Goal: Transaction & Acquisition: Purchase product/service

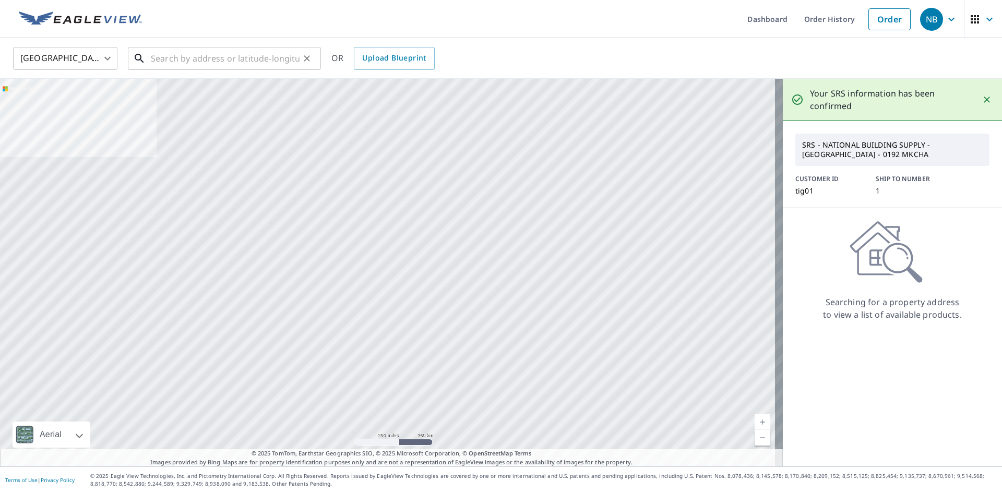
drag, startPoint x: 0, startPoint y: 0, endPoint x: 198, endPoint y: 61, distance: 206.9
click at [198, 61] on input "text" at bounding box center [225, 58] width 149 height 29
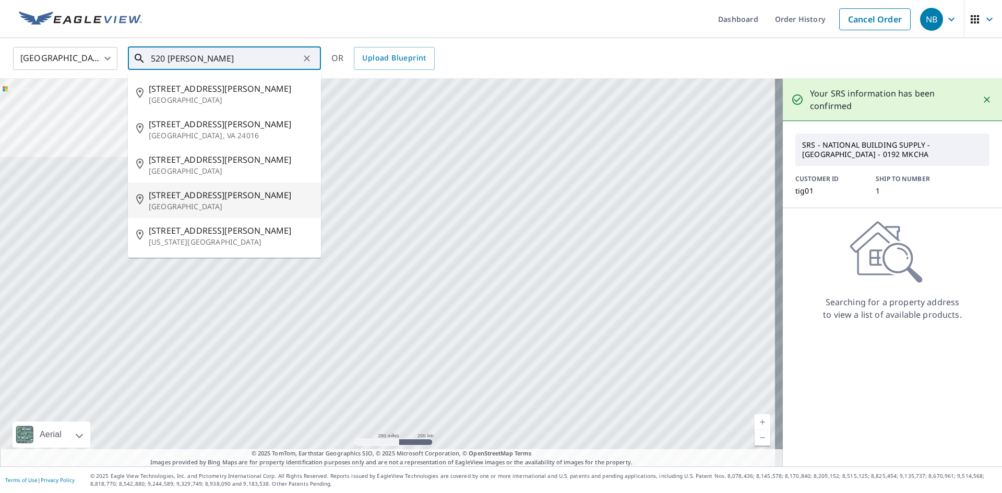
click at [208, 202] on p "[GEOGRAPHIC_DATA]" at bounding box center [231, 207] width 164 height 10
type input "[STREET_ADDRESS][PERSON_NAME]"
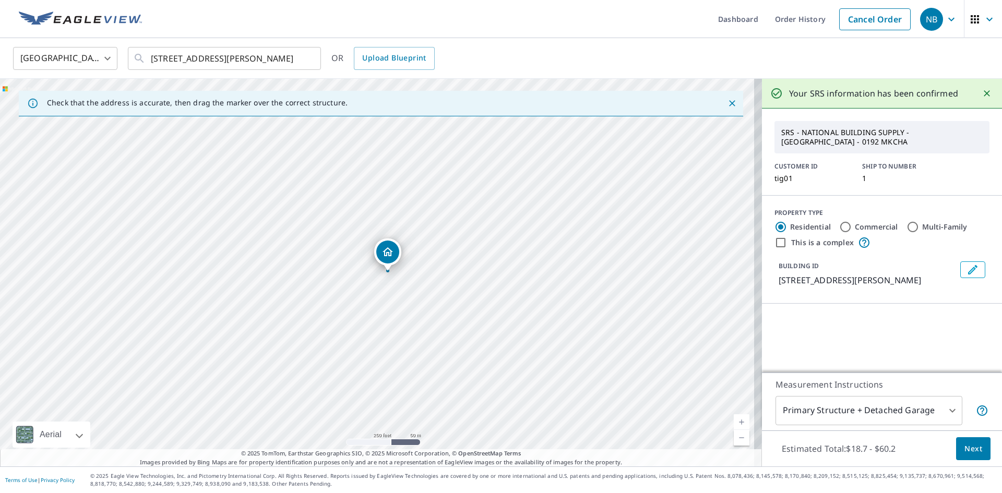
scroll to position [52, 0]
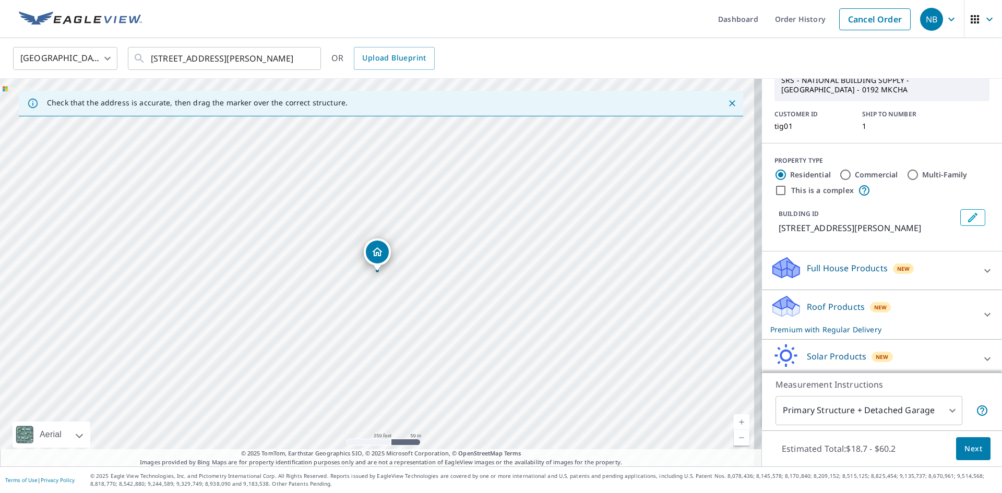
click at [870, 313] on div "New" at bounding box center [880, 307] width 21 height 10
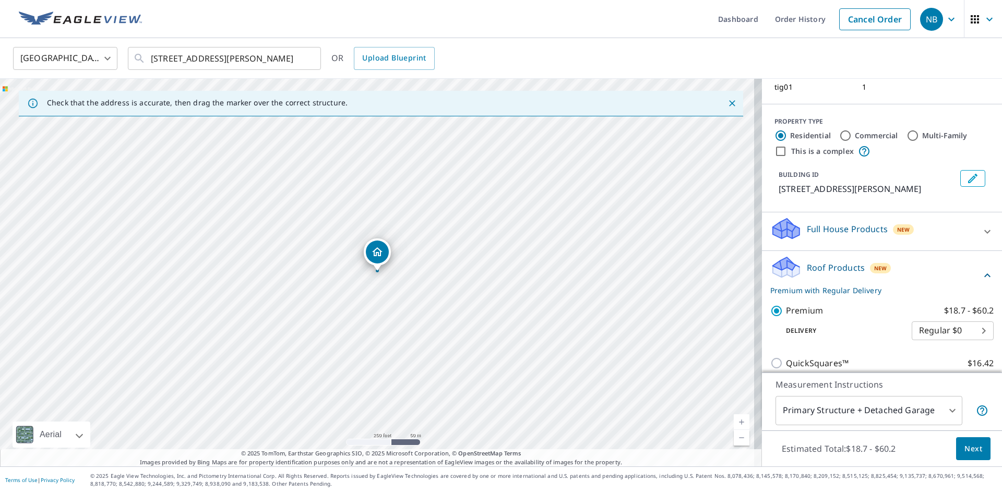
scroll to position [157, 0]
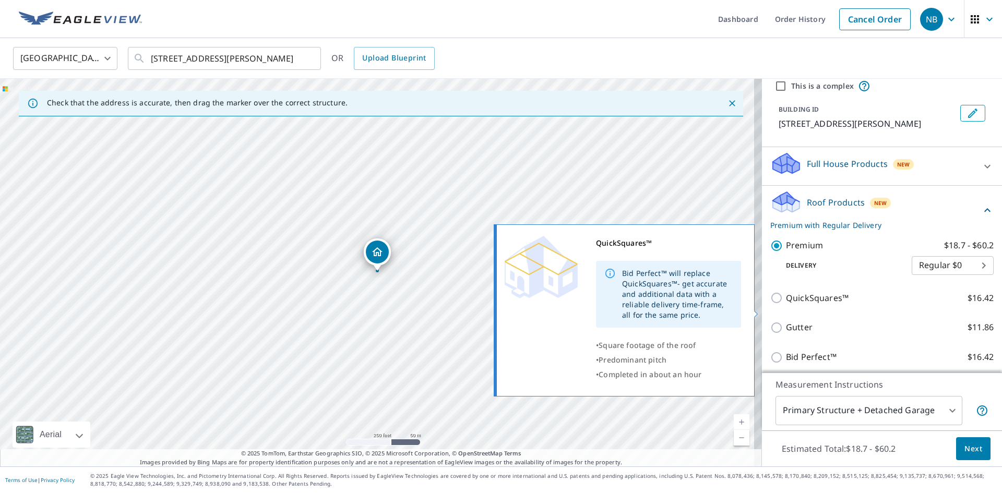
drag, startPoint x: 808, startPoint y: 311, endPoint x: 864, endPoint y: 322, distance: 57.0
click at [808, 305] on p "QuickSquares™" at bounding box center [817, 298] width 63 height 13
click at [786, 304] on input "QuickSquares™ $16.42" at bounding box center [779, 298] width 16 height 13
checkbox input "true"
checkbox input "false"
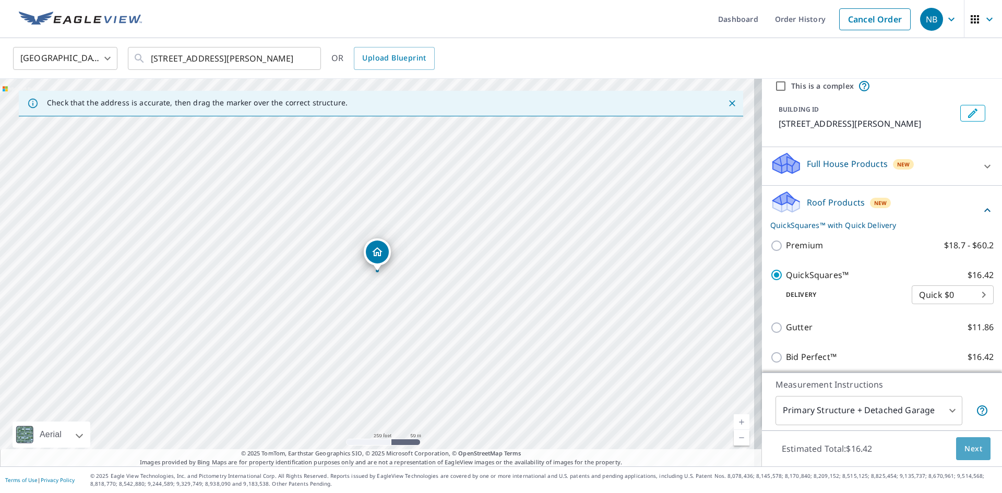
click at [956, 451] on button "Next" at bounding box center [973, 449] width 34 height 23
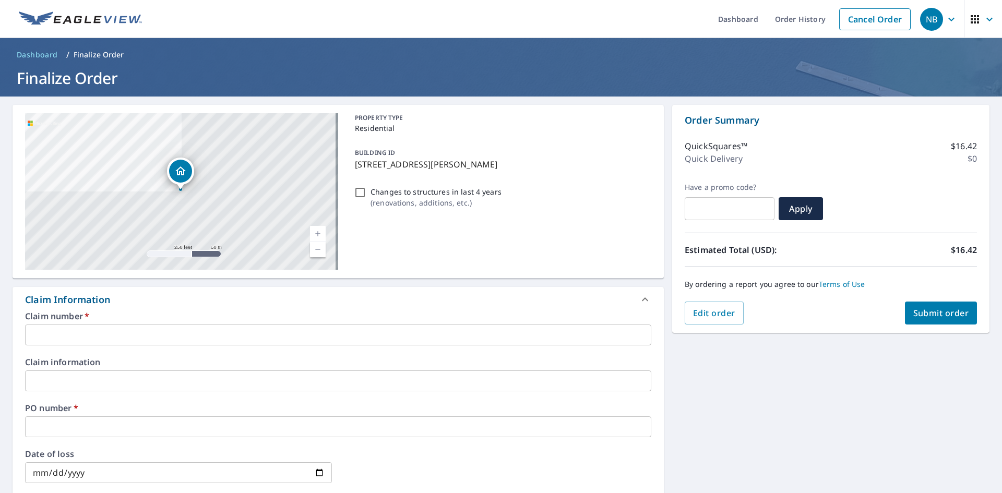
click at [128, 342] on input "text" at bounding box center [338, 335] width 627 height 21
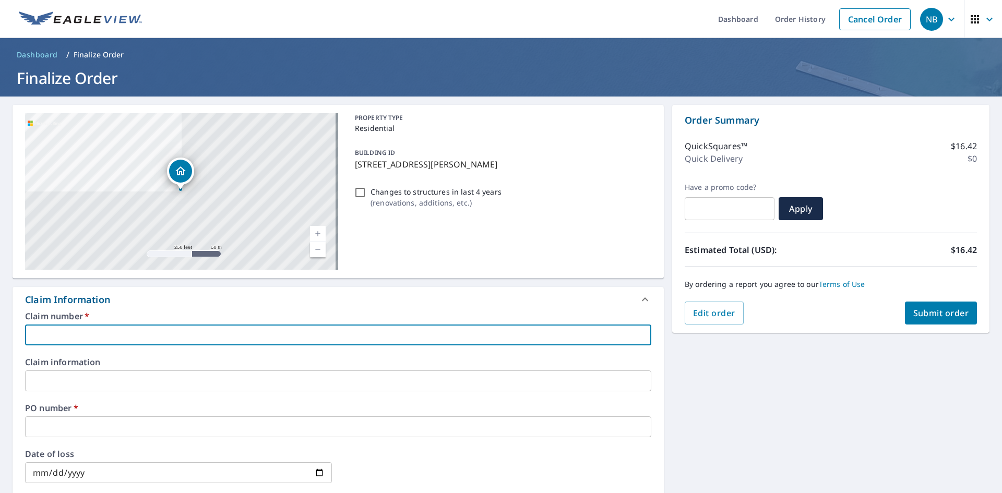
type input "1"
checkbox input "true"
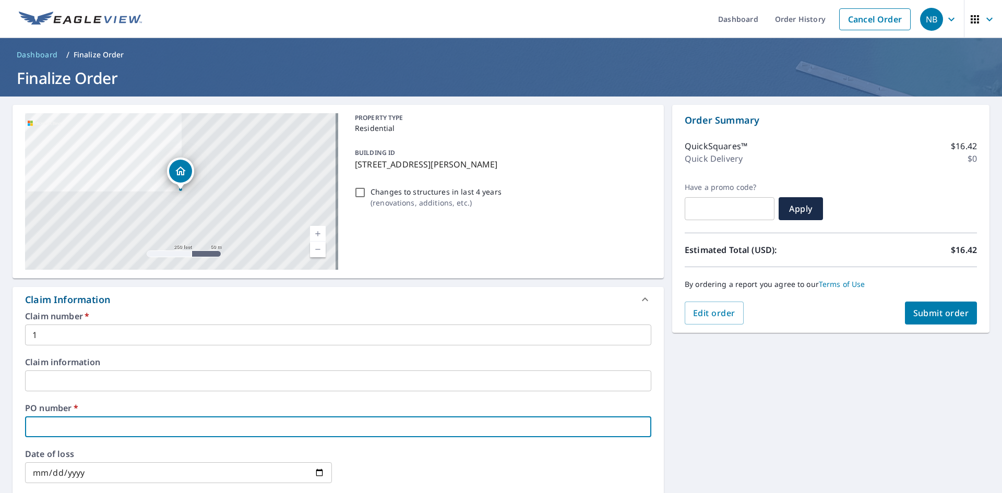
click at [56, 423] on input "text" at bounding box center [338, 427] width 627 height 21
type input "5"
checkbox input "true"
type input "52"
checkbox input "true"
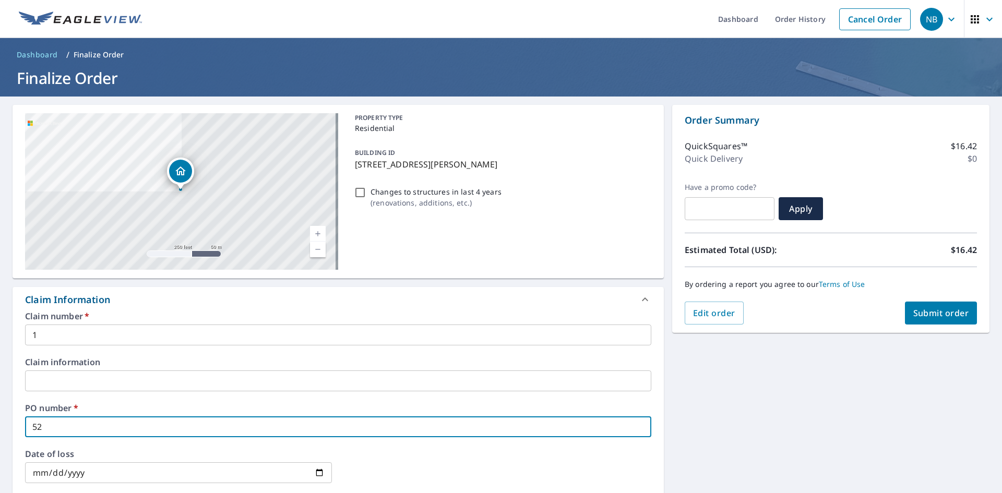
type input "520"
checkbox input "true"
type input "520"
checkbox input "true"
type input "520 k"
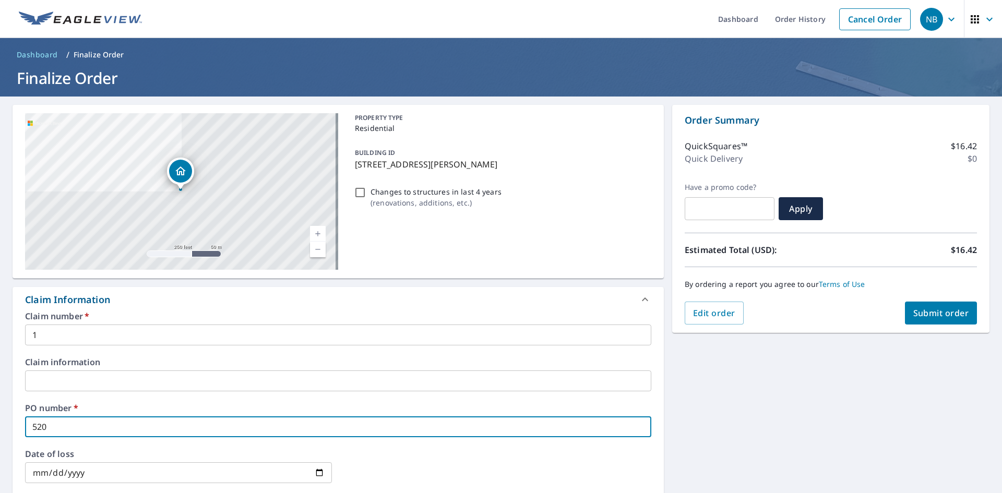
checkbox input "true"
type input "520 ki"
checkbox input "true"
type input "520 kin"
checkbox input "true"
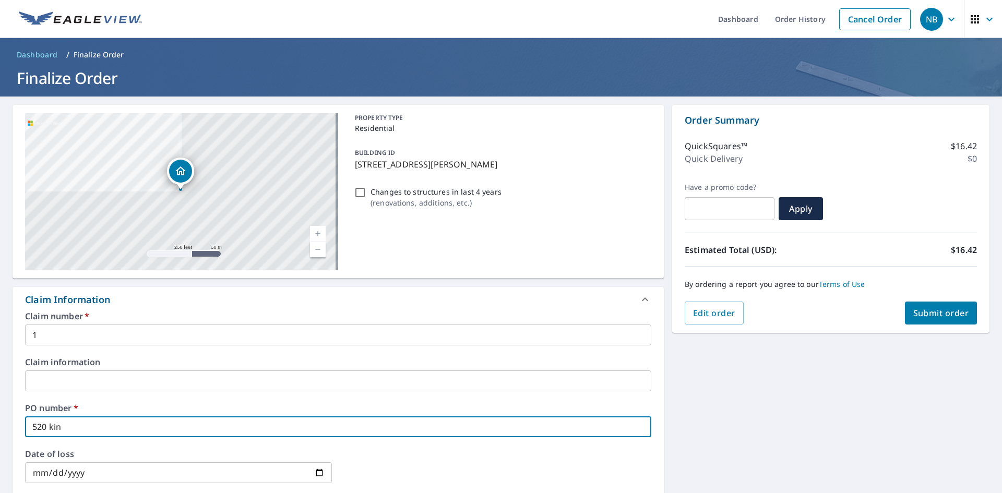
type input "520 king"
checkbox input "true"
type input "520 king"
checkbox input "true"
type input "520 king G"
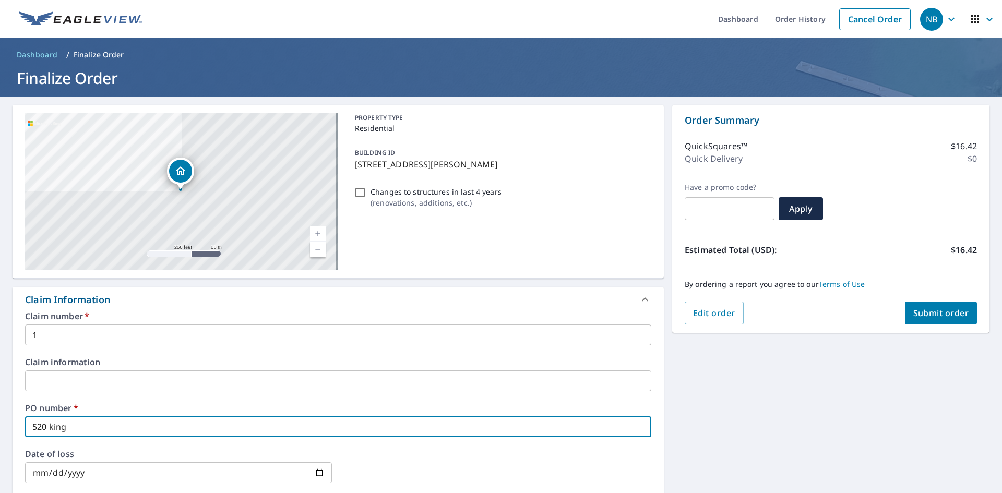
checkbox input "true"
type input "520 [PERSON_NAME]"
checkbox input "true"
type input "520 [PERSON_NAME]"
checkbox input "true"
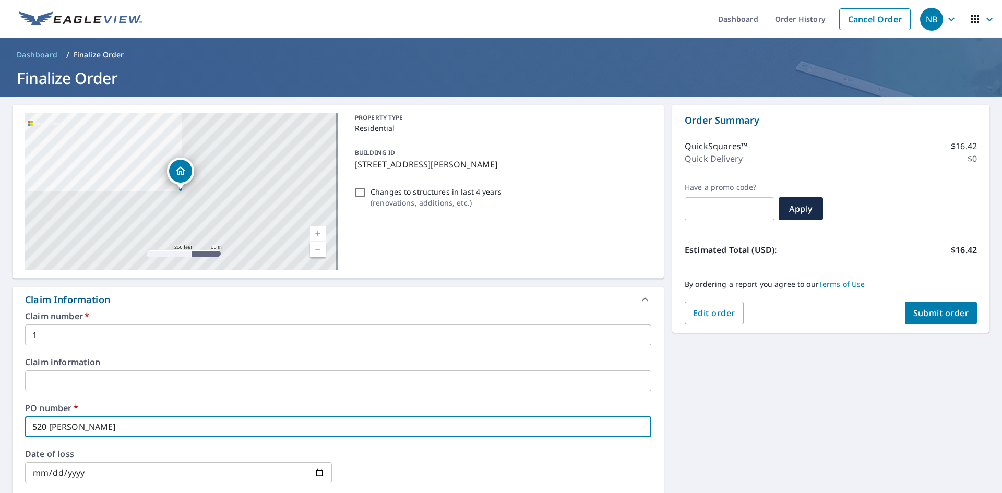
type input "520 king Geor"
checkbox input "true"
type input "520 [PERSON_NAME]"
checkbox input "true"
type input "520 king [PERSON_NAME]"
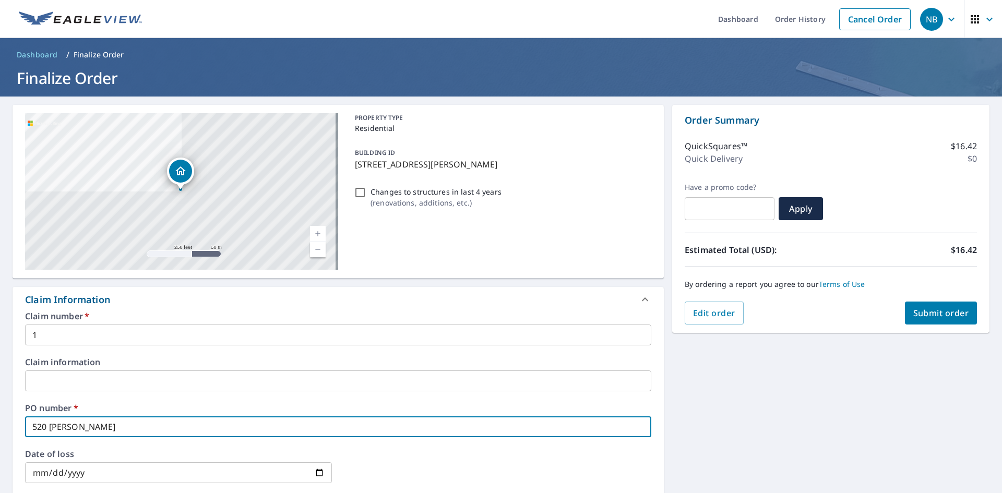
checkbox input "true"
type input "520 king [PERSON_NAME]"
checkbox input "true"
click at [54, 431] on input "520 king [PERSON_NAME]" at bounding box center [338, 427] width 627 height 21
type input "520 ing [PERSON_NAME]"
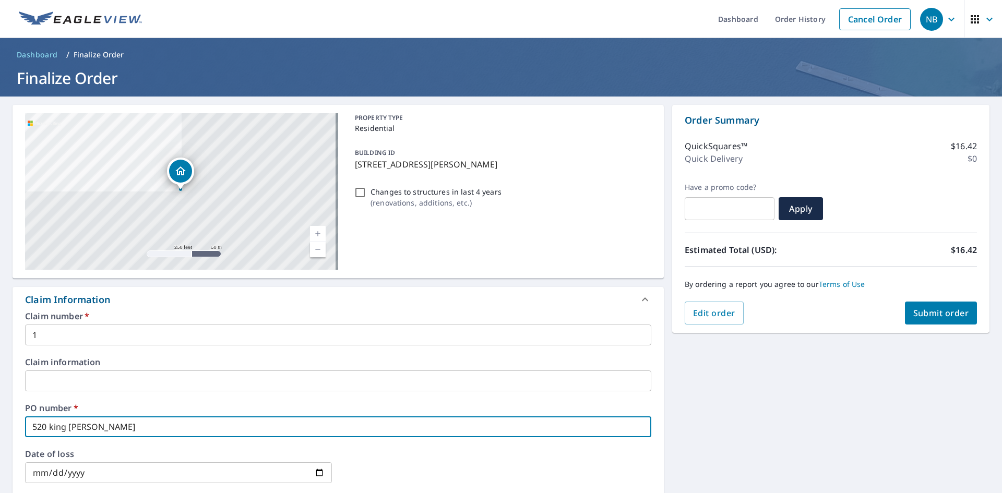
checkbox input "true"
type input "520 King [PERSON_NAME]"
checkbox input "true"
click at [108, 430] on input "520 King [PERSON_NAME]" at bounding box center [338, 427] width 627 height 21
type input "520 King [PERSON_NAME]"
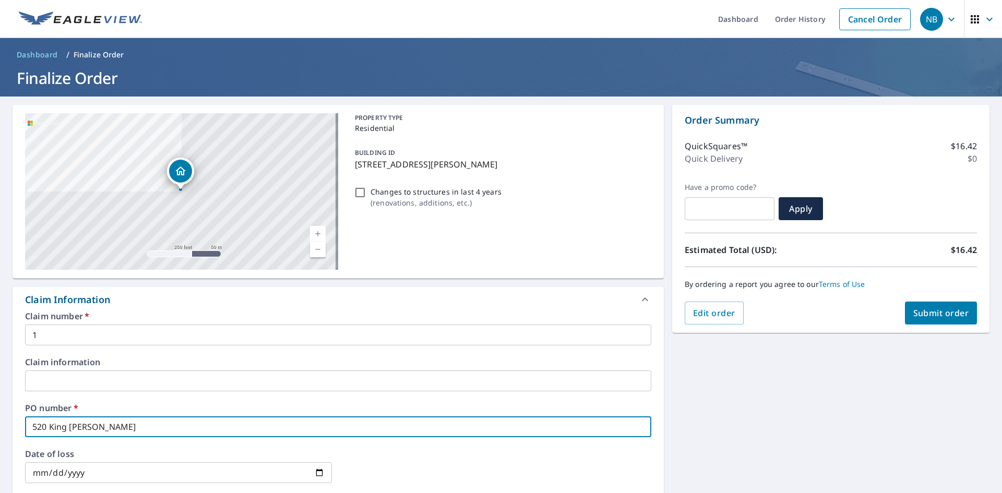
checkbox input "true"
type input "520 King [PERSON_NAME]"
checkbox input "true"
type input "520 King [PERSON_NAME]"
checkbox input "true"
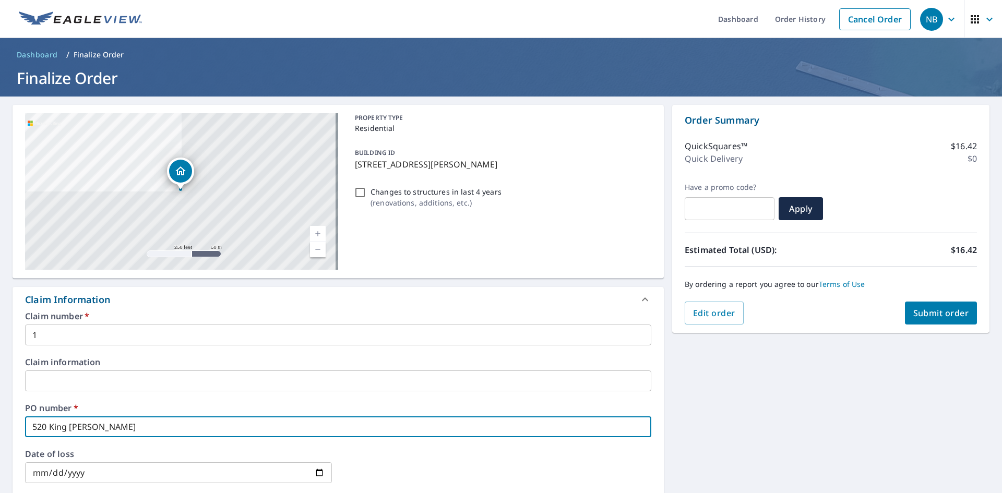
type input "520 King [PERSON_NAME]"
checkbox input "true"
type input "520 King [PERSON_NAME]"
checkbox input "true"
type input "520 King [PERSON_NAME]"
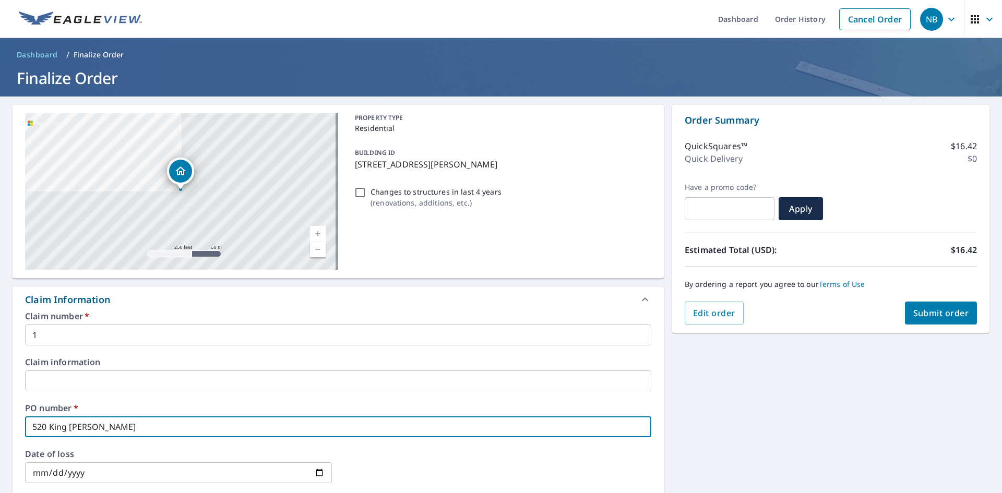
checkbox input "true"
type input "520 King [PERSON_NAME]"
checkbox input "true"
type input "520 King [PERSON_NAME]"
checkbox input "true"
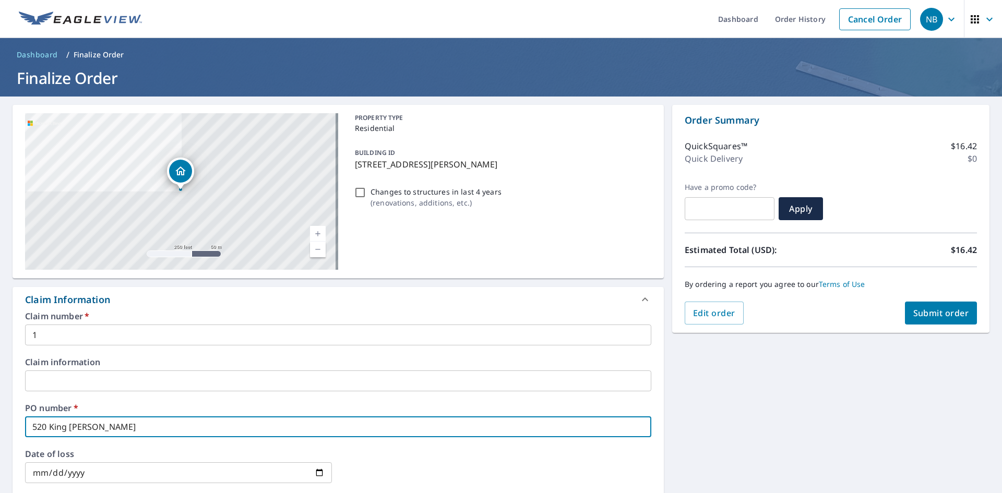
type input "520 King [PERSON_NAME]"
checkbox input "true"
type input "520 King [PERSON_NAME]"
checkbox input "true"
type input "520 King [PERSON_NAME]"
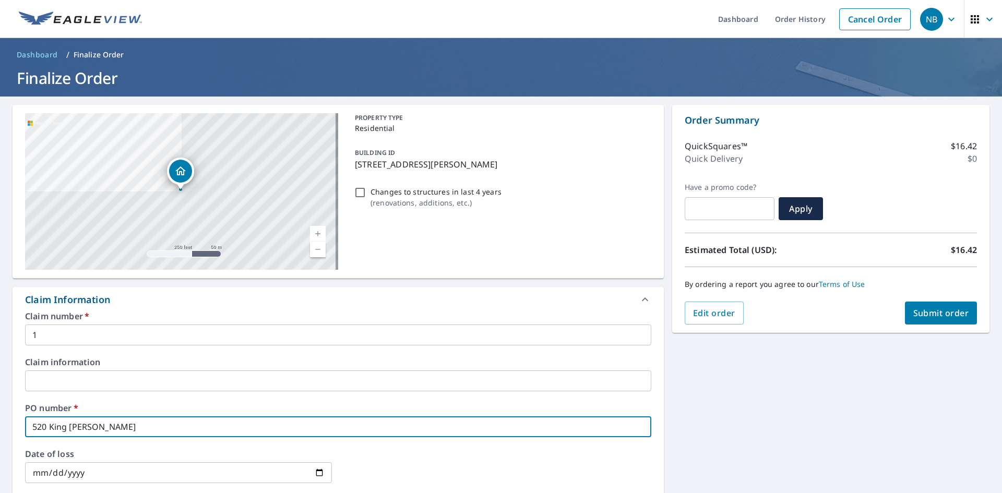
checkbox input "true"
type input "520 King [PERSON_NAME]"
checkbox input "true"
type input "520 King [PERSON_NAME]"
checkbox input "true"
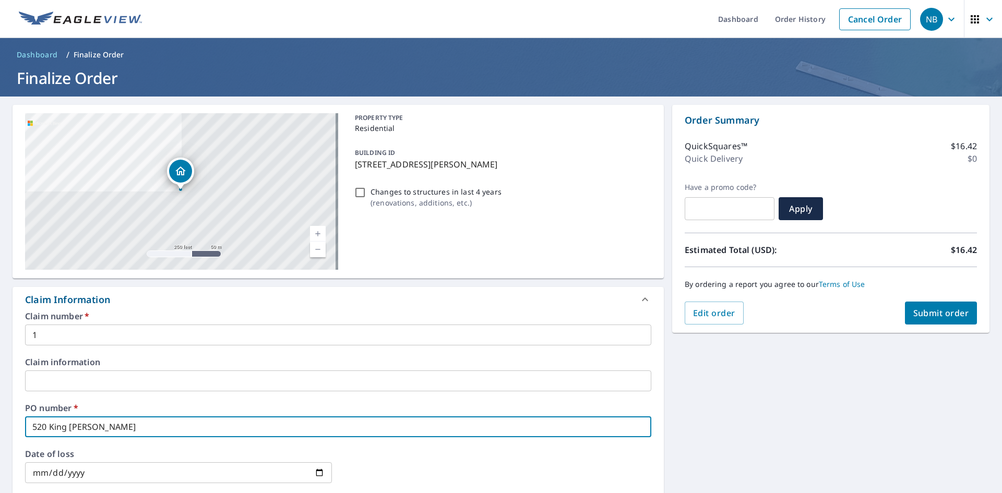
type input "520 King [PERSON_NAME]"
checkbox input "true"
type input "520 King [PERSON_NAME]"
checkbox input "true"
type input "520 King [PERSON_NAME]"
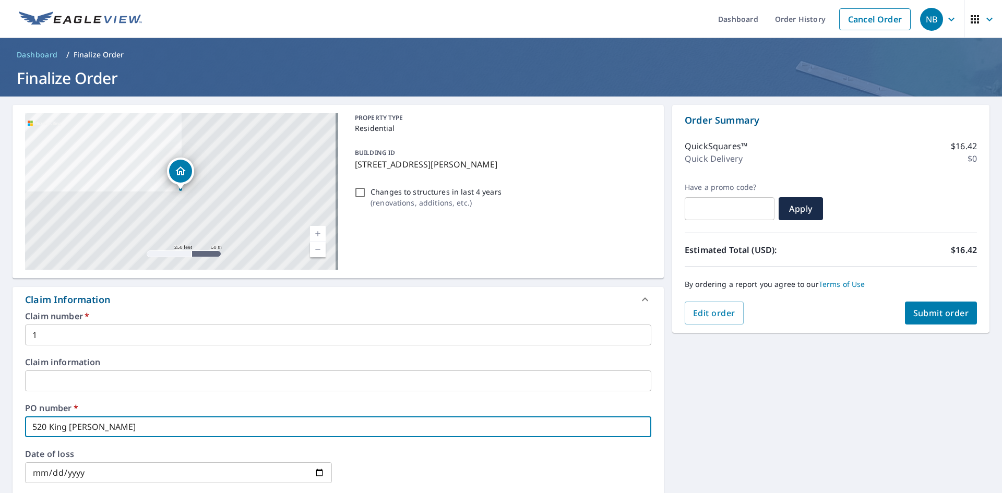
checkbox input "true"
type input "520 King [PERSON_NAME]"
checkbox input "true"
type input "520 King [PERSON_NAME]"
checkbox input "true"
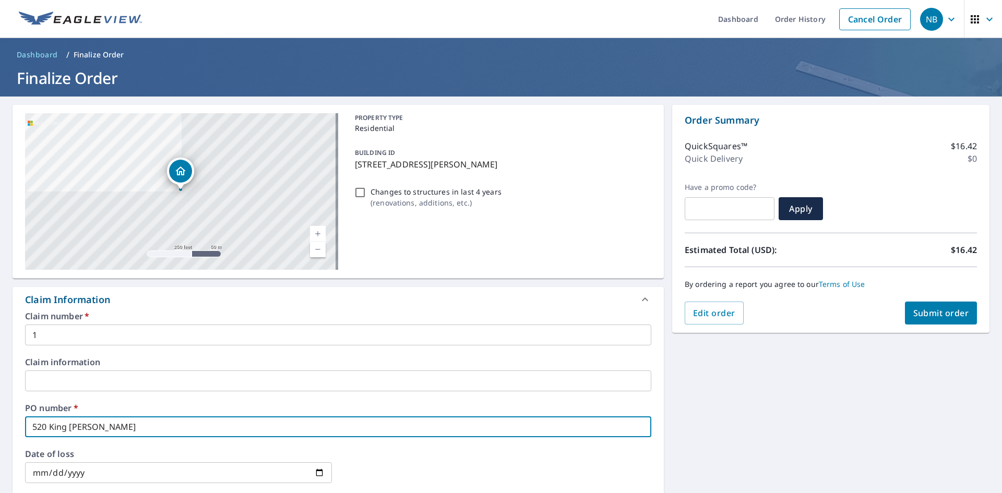
type input "520 King [PERSON_NAME]"
checkbox input "true"
type input "520 King [PERSON_NAME]"
checkbox input "true"
type input "520 King [PERSON_NAME]"
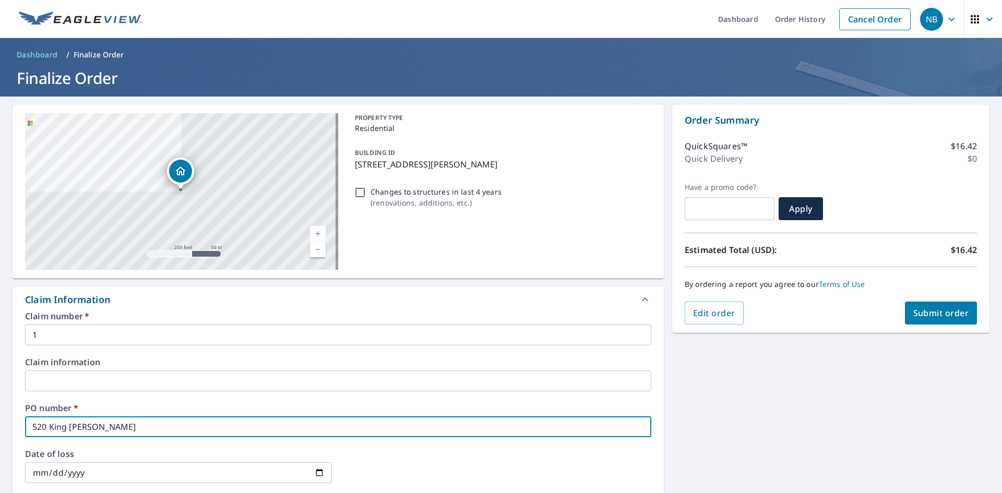
checkbox input "true"
type input "520 King [PERSON_NAME]"
checkbox input "true"
type input "520 King [PERSON_NAME]"
checkbox input "true"
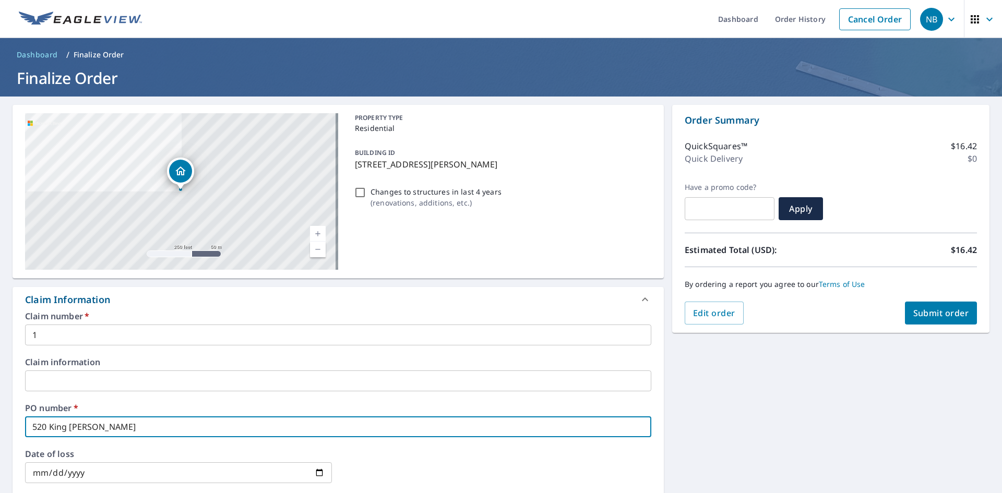
type input "520 King [PERSON_NAME]"
checkbox input "true"
type input "520 King [PERSON_NAME] R"
checkbox input "true"
type input "520 King [PERSON_NAME]"
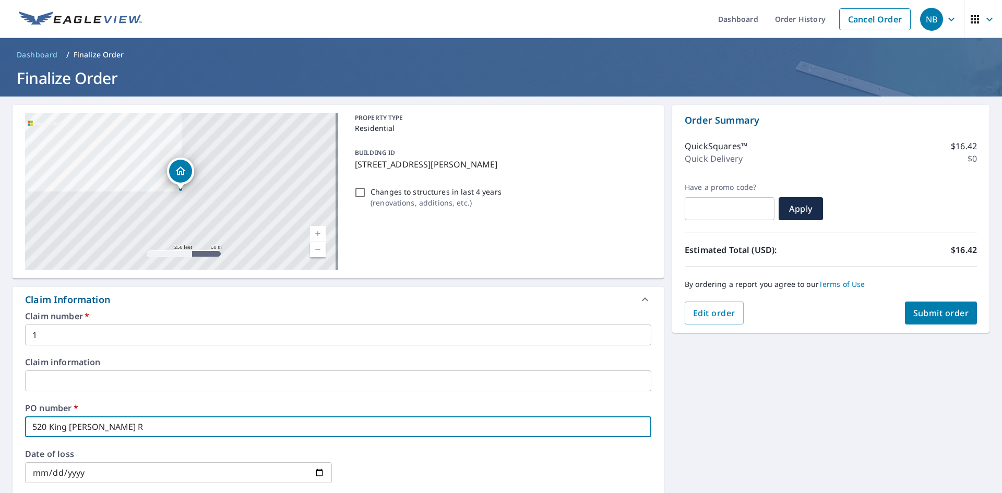
checkbox input "true"
type input "520 King [PERSON_NAME] Rid"
checkbox input "true"
type input "520 King [PERSON_NAME] Ridg"
checkbox input "true"
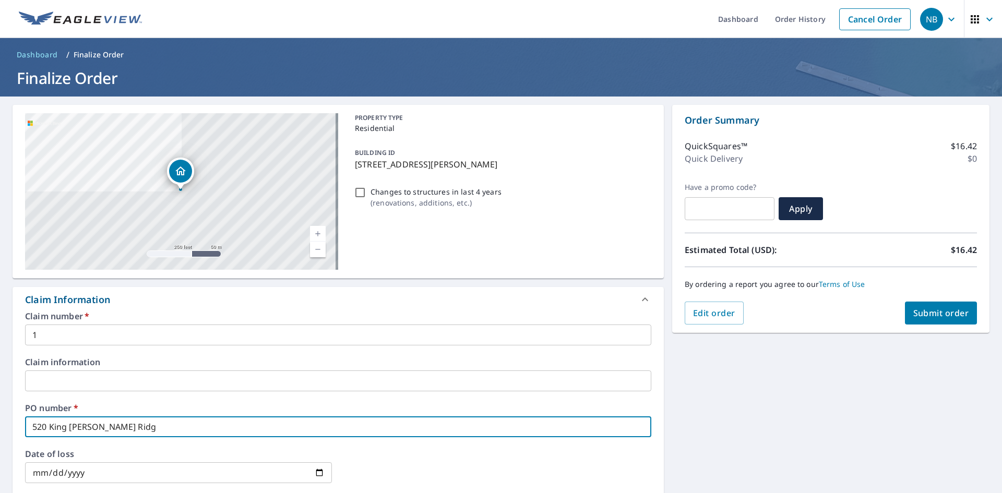
type input "520 King [PERSON_NAME] Ridge"
checkbox input "true"
type input "520 King [PERSON_NAME] Ridge"
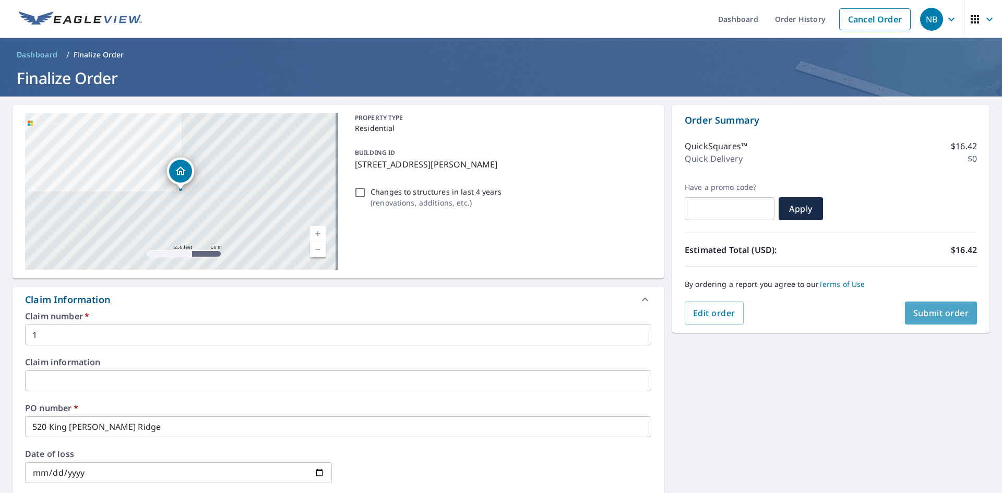
click at [936, 322] on button "Submit order" at bounding box center [941, 313] width 73 height 23
checkbox input "true"
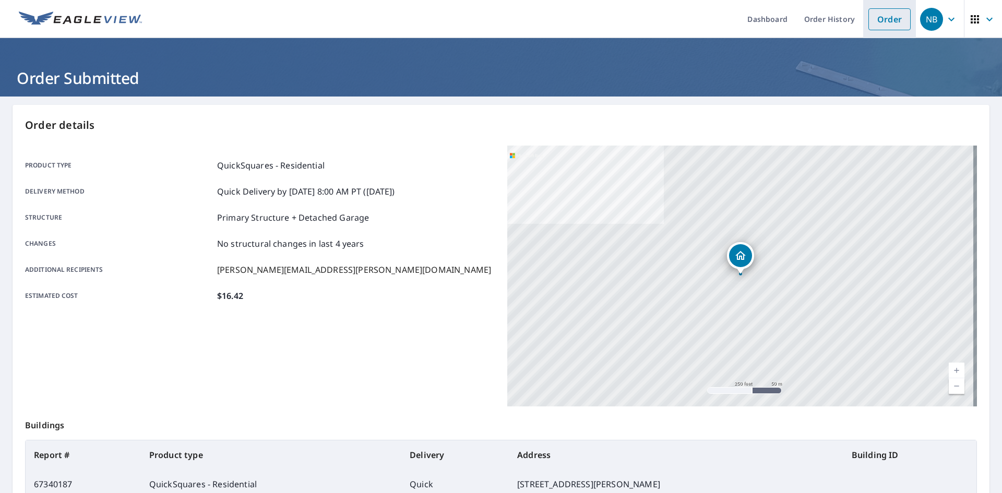
click at [880, 23] on link "Order" at bounding box center [890, 19] width 42 height 22
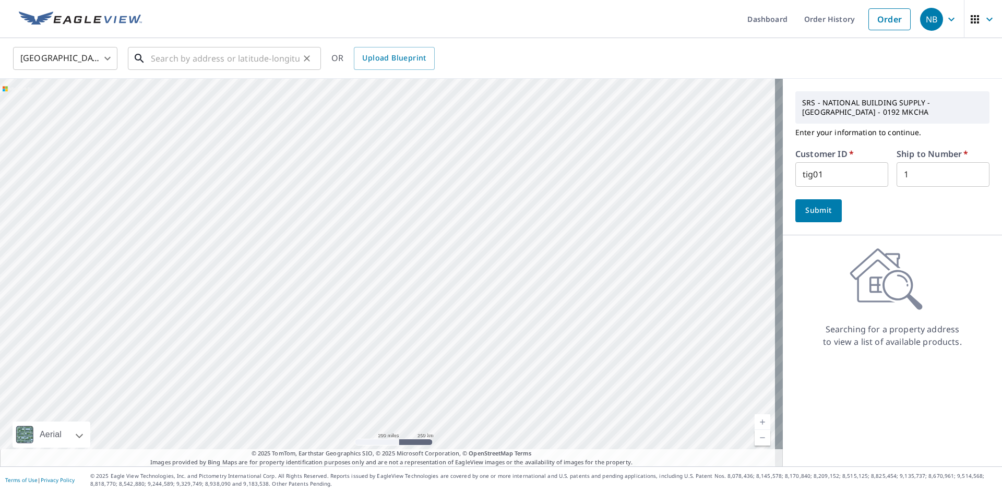
click at [250, 66] on input "text" at bounding box center [225, 58] width 149 height 29
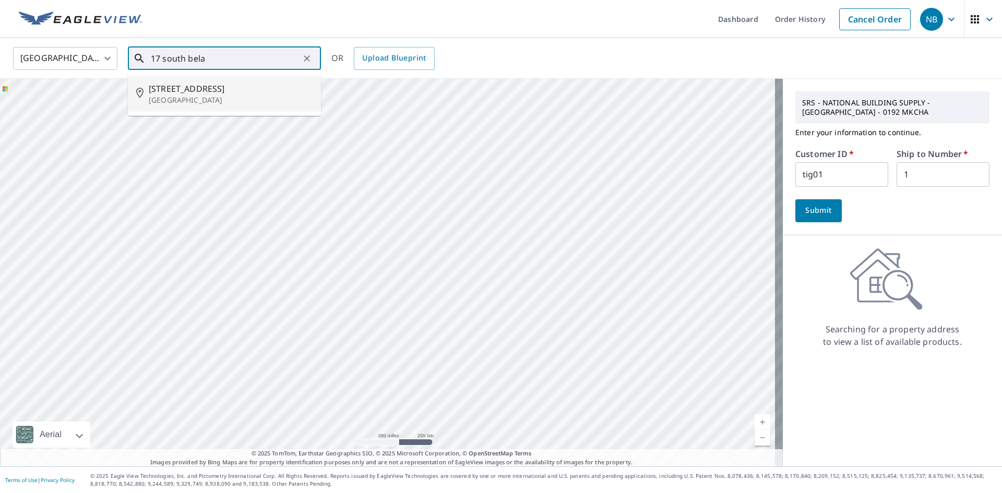
click at [193, 86] on span "[STREET_ADDRESS]" at bounding box center [231, 88] width 164 height 13
type input "[STREET_ADDRESS]"
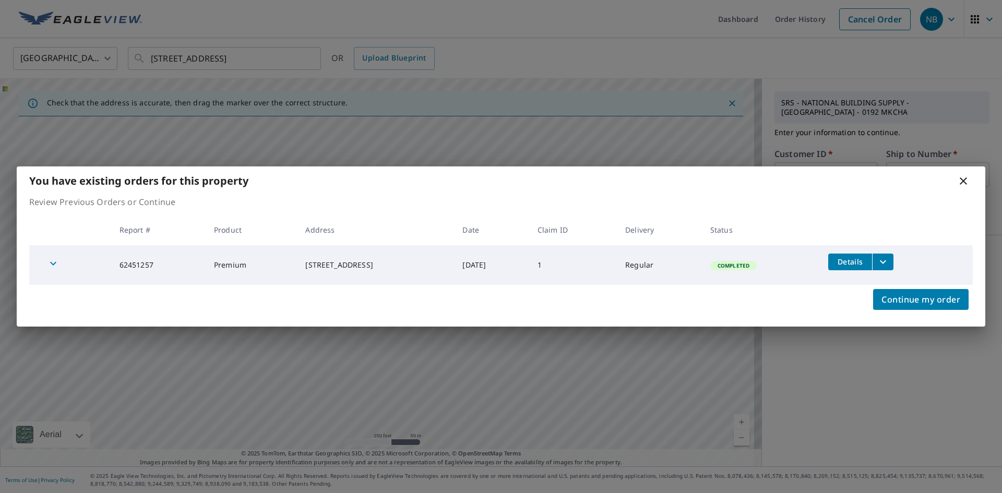
click at [860, 265] on span "Details" at bounding box center [850, 262] width 31 height 10
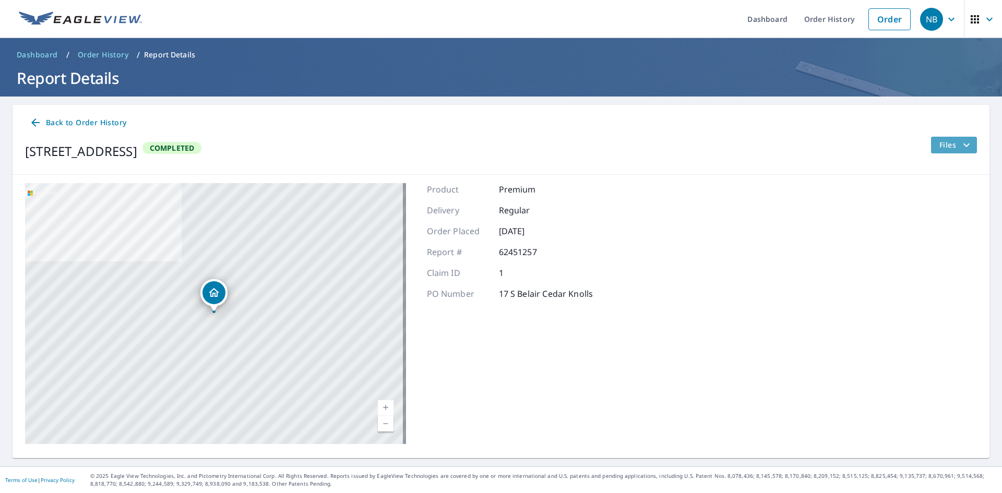
click at [940, 148] on span "Files" at bounding box center [956, 145] width 33 height 13
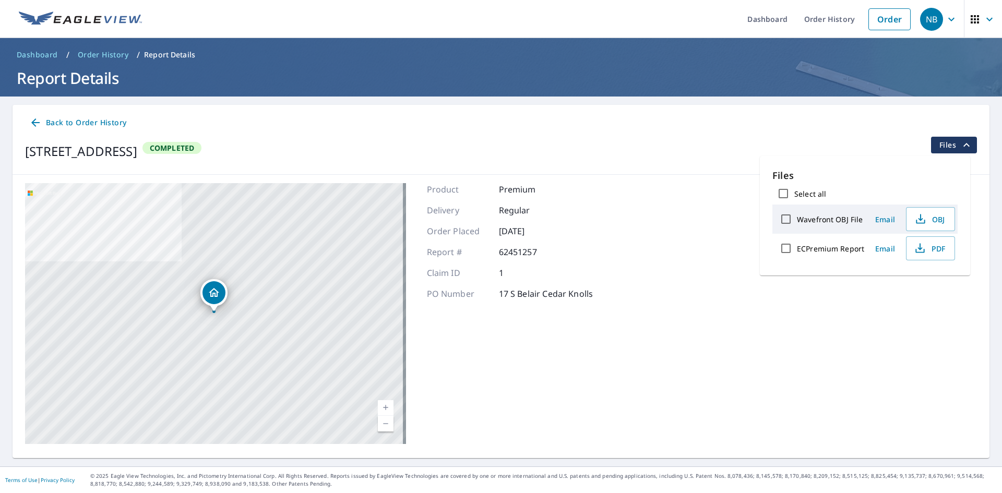
drag, startPoint x: 941, startPoint y: 228, endPoint x: 940, endPoint y: 264, distance: 36.0
click at [940, 264] on div "Files Select all Wavefront OBJ File Email OBJ ECPremium Report Email PDF" at bounding box center [865, 216] width 210 height 120
click at [937, 247] on span "PDF" at bounding box center [929, 248] width 33 height 13
